Goal: Entertainment & Leisure: Consume media (video, audio)

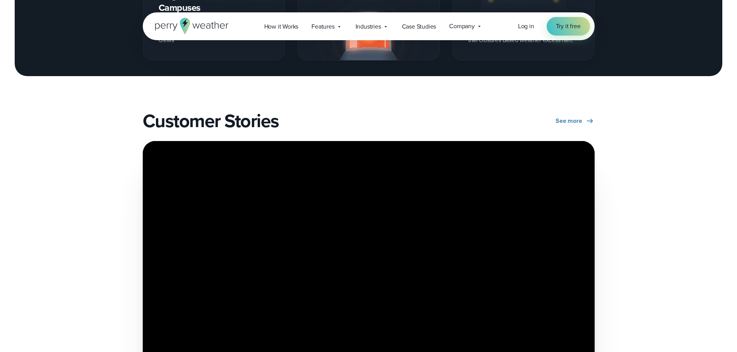
scroll to position [1431, 0]
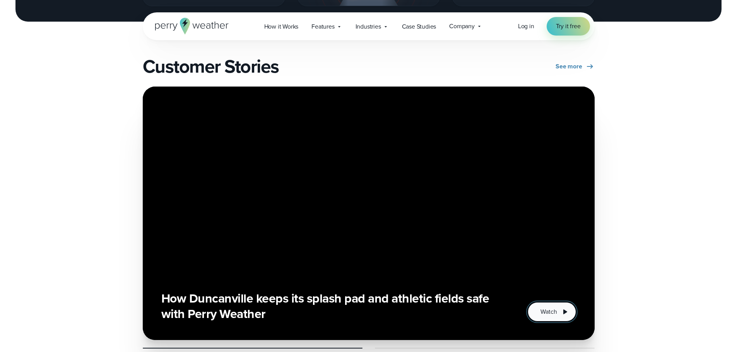
click at [547, 319] on button "Watch" at bounding box center [551, 311] width 48 height 19
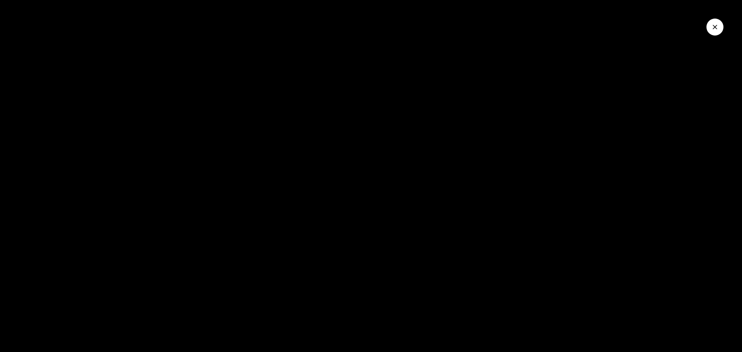
click at [712, 29] on icon "Close Video" at bounding box center [715, 27] width 8 height 8
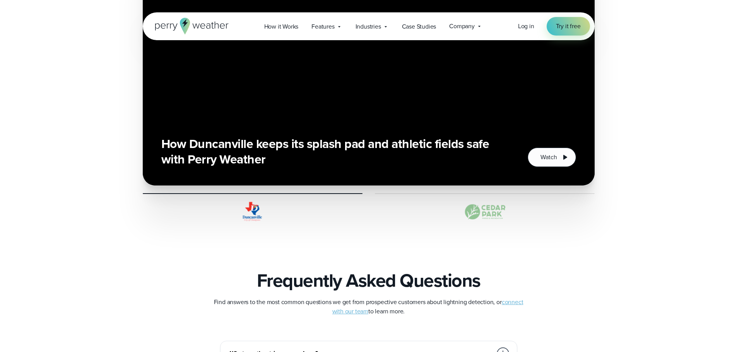
scroll to position [1701, 0]
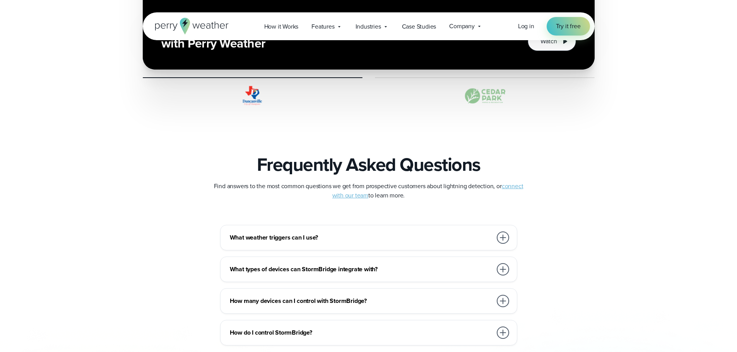
click at [486, 94] on img at bounding box center [485, 95] width 220 height 23
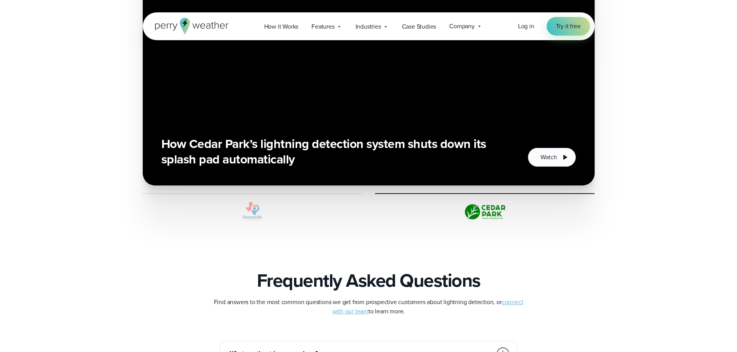
scroll to position [1547, 0]
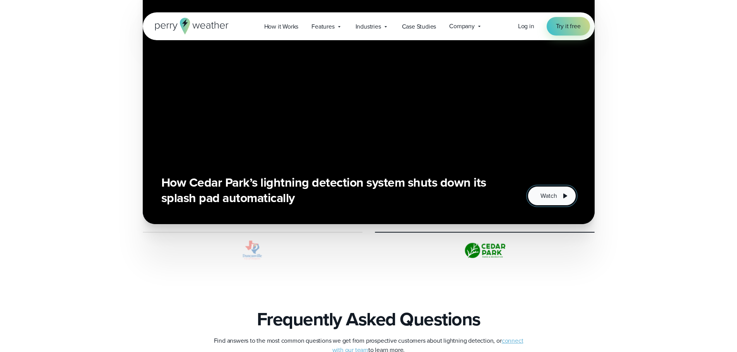
click at [556, 189] on button "Watch" at bounding box center [551, 195] width 48 height 19
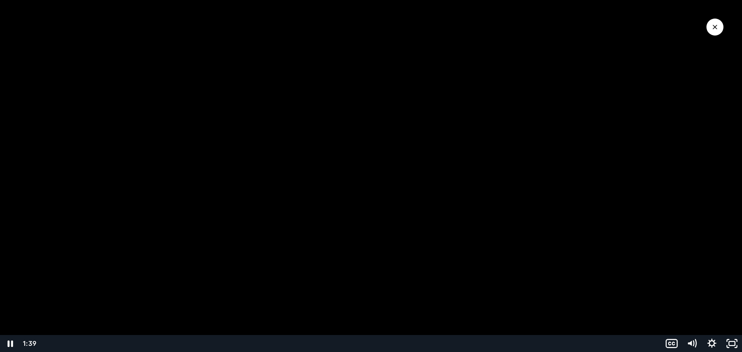
click at [709, 74] on div at bounding box center [371, 176] width 742 height 352
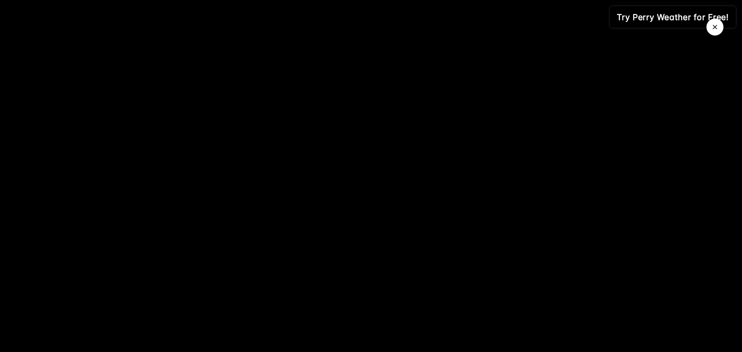
click at [718, 26] on icon "Close Video" at bounding box center [715, 27] width 8 height 8
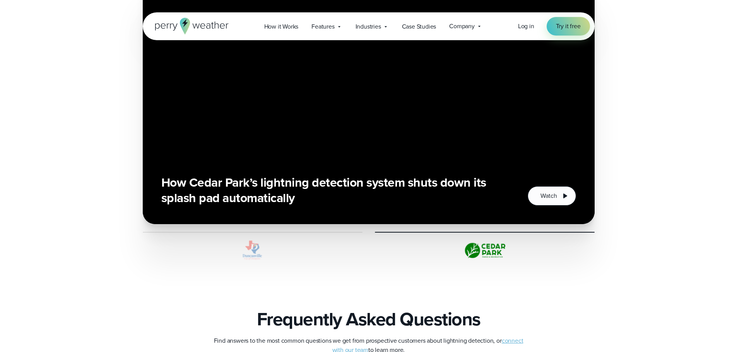
scroll to position [1663, 0]
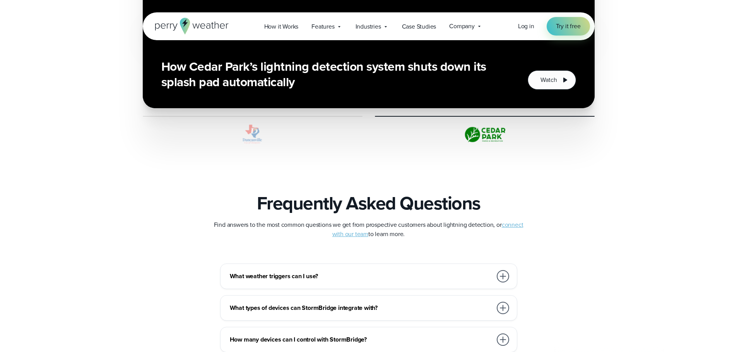
click at [501, 278] on div at bounding box center [502, 276] width 12 height 12
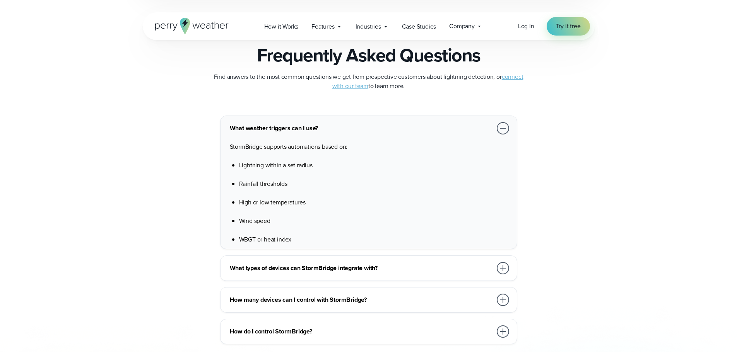
scroll to position [1856, 0]
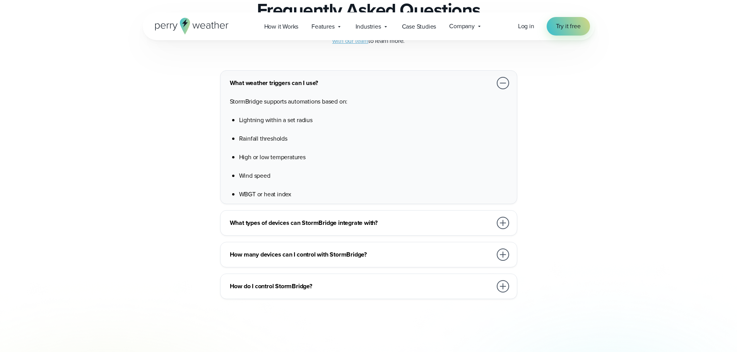
click at [500, 226] on div at bounding box center [502, 223] width 12 height 12
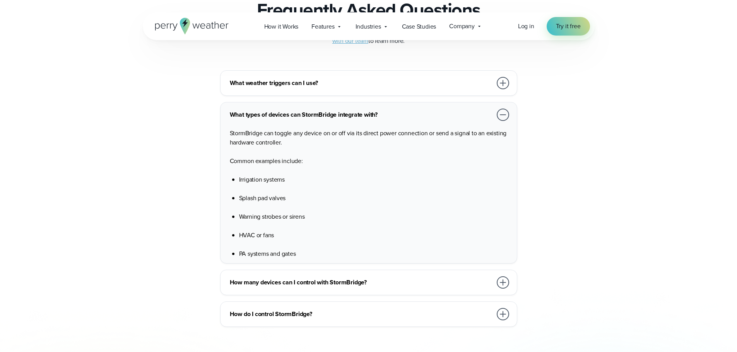
click at [505, 285] on div at bounding box center [502, 282] width 12 height 12
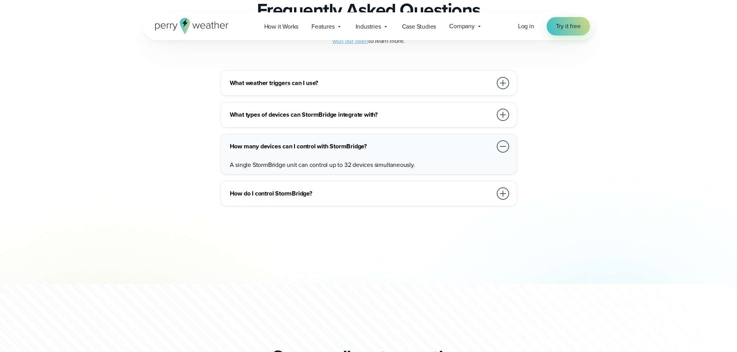
click at [501, 197] on div at bounding box center [502, 194] width 12 height 12
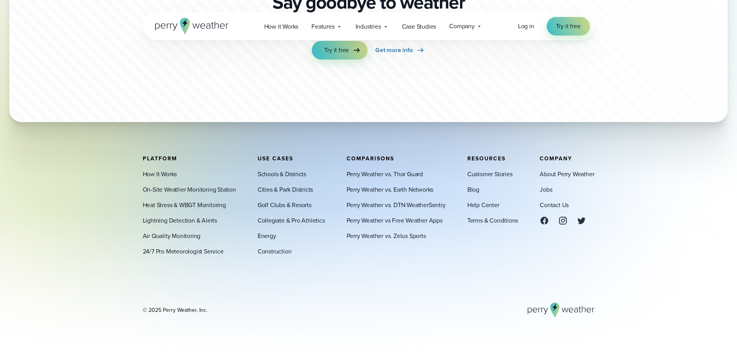
scroll to position [2220, 0]
